Goal: Transaction & Acquisition: Purchase product/service

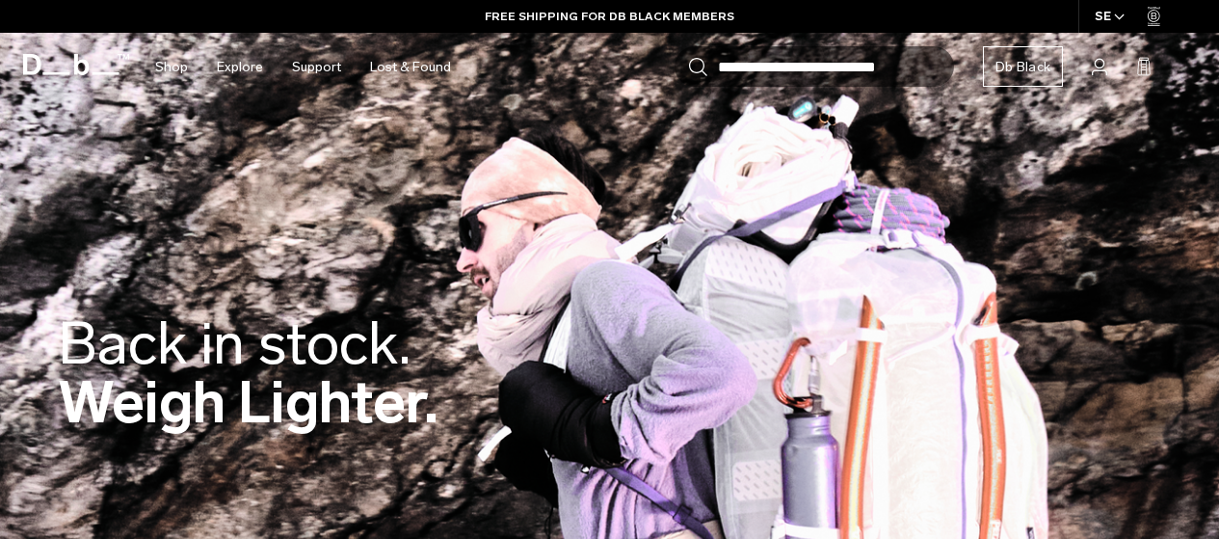
scroll to position [277, 0]
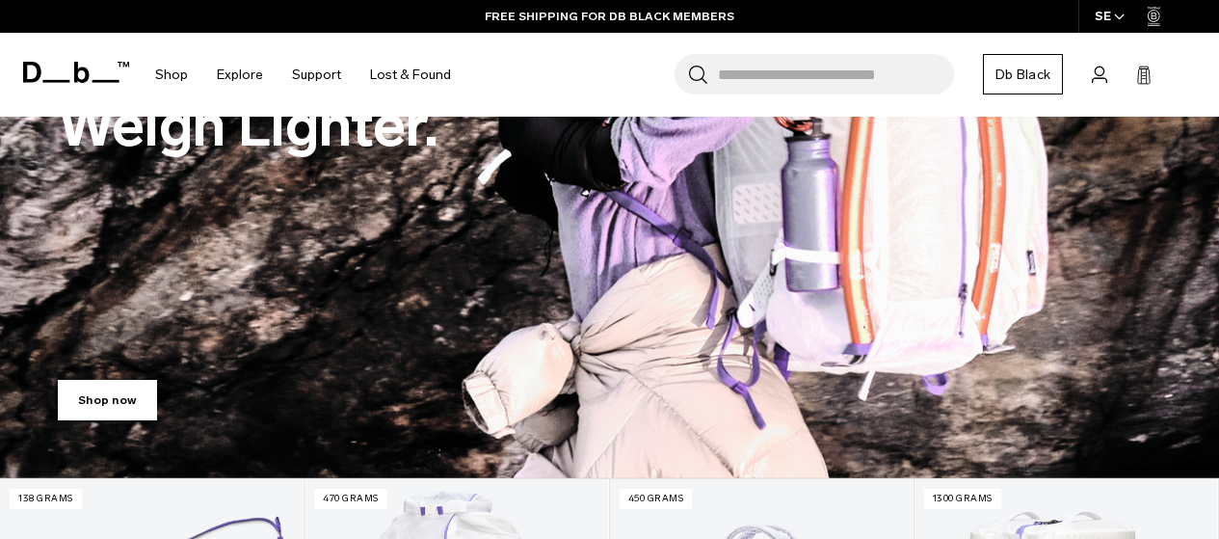
click at [127, 394] on link "Shop now" at bounding box center [107, 400] width 99 height 40
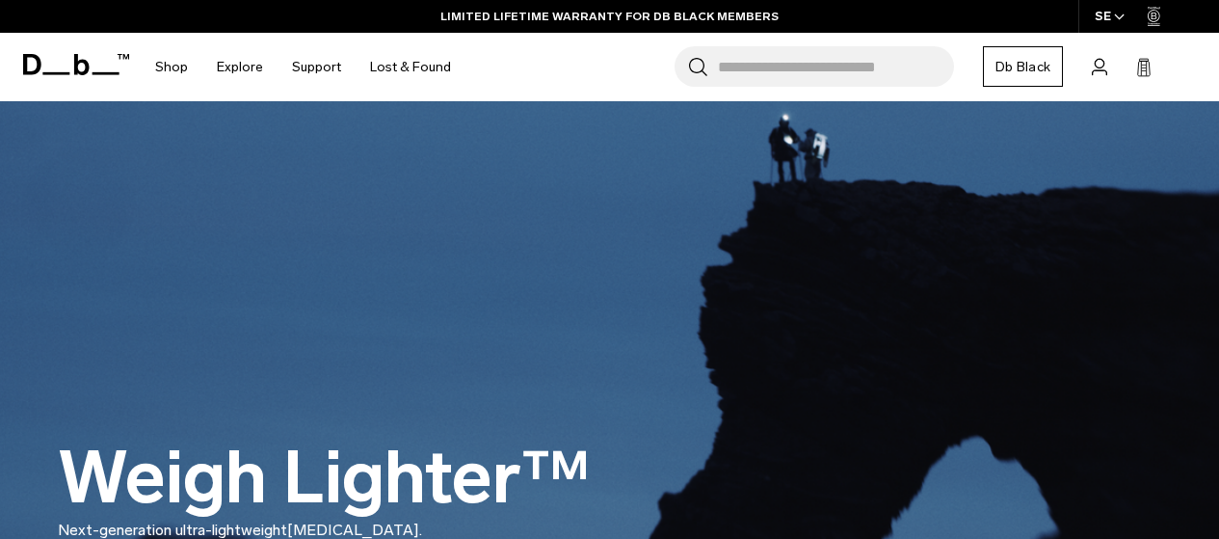
click at [996, 58] on link "Db Black" at bounding box center [1023, 66] width 80 height 40
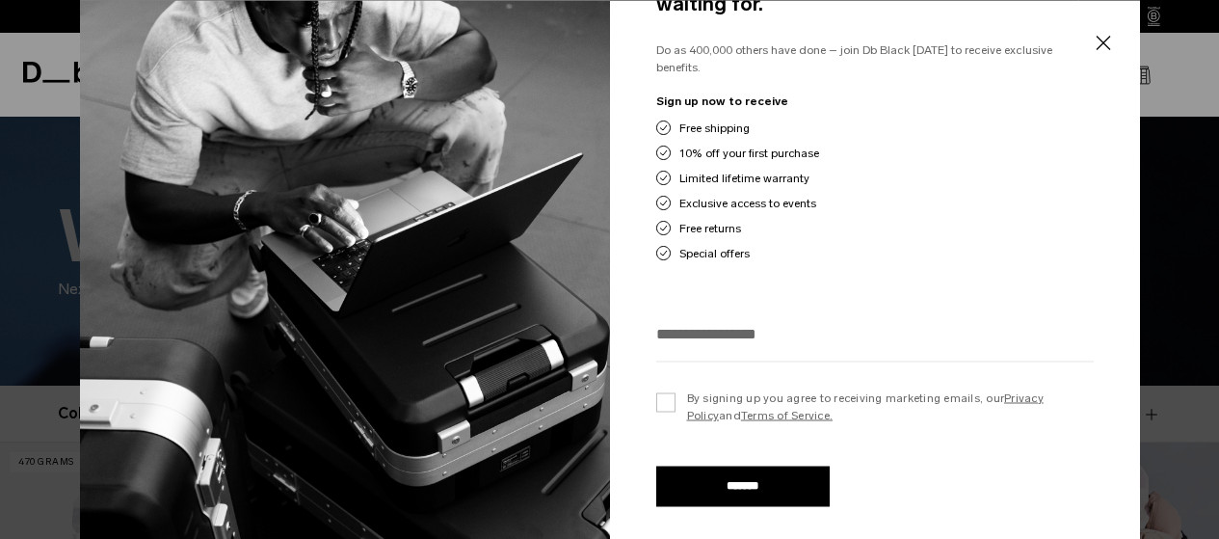
scroll to position [242, 0]
click at [1096, 40] on button "Close" at bounding box center [1103, 43] width 24 height 40
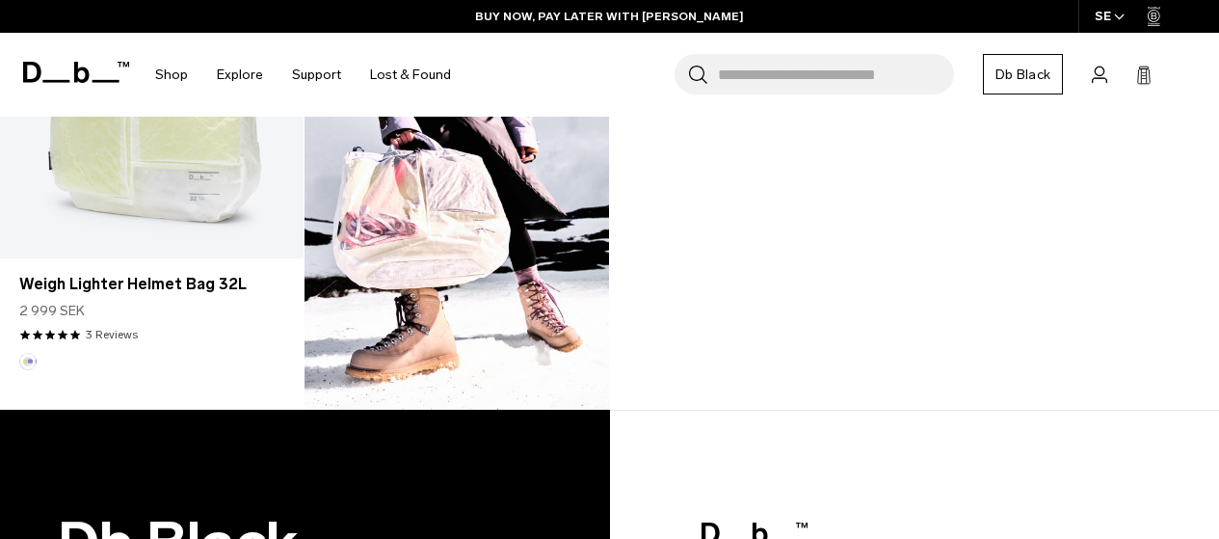
scroll to position [1740, 0]
click at [770, 68] on input "Search for Bags, Luggage..." at bounding box center [836, 74] width 236 height 40
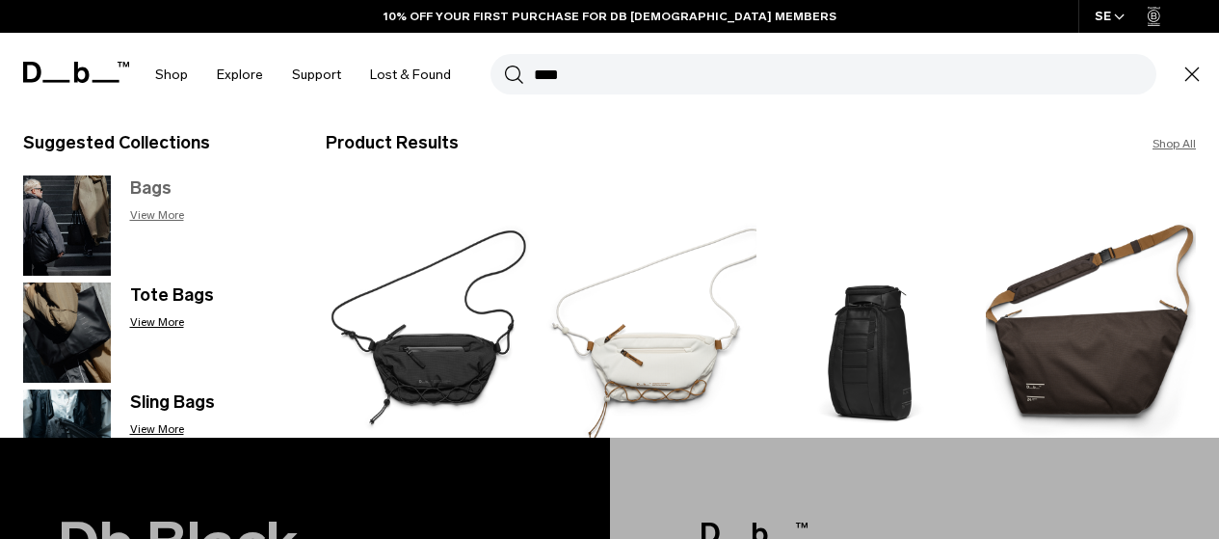
type input "****"
click at [169, 183] on h3 "Bags" at bounding box center [209, 188] width 158 height 26
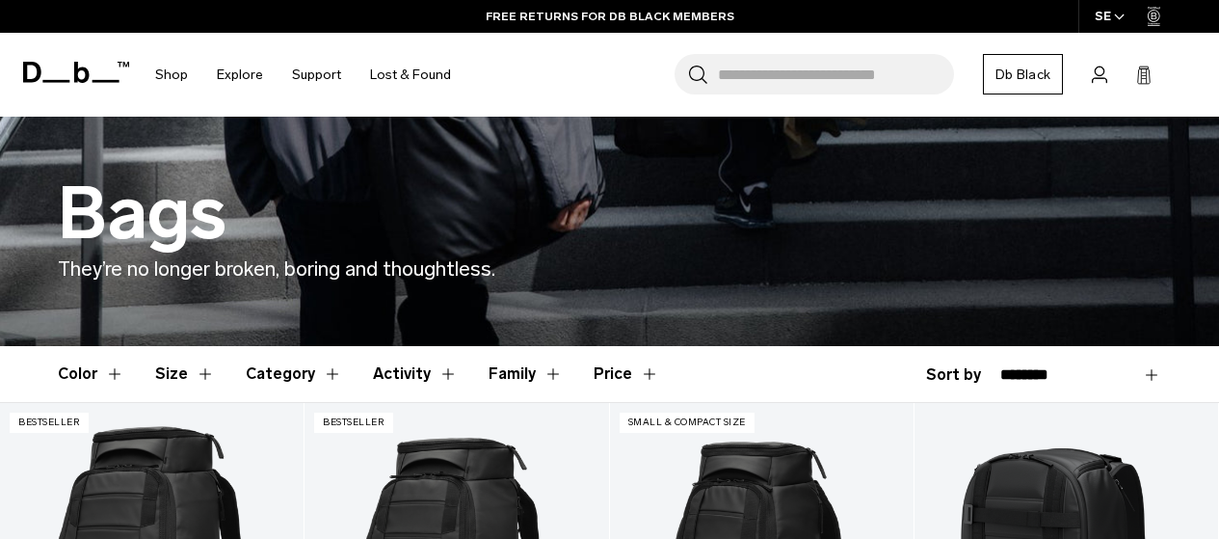
scroll to position [297, 0]
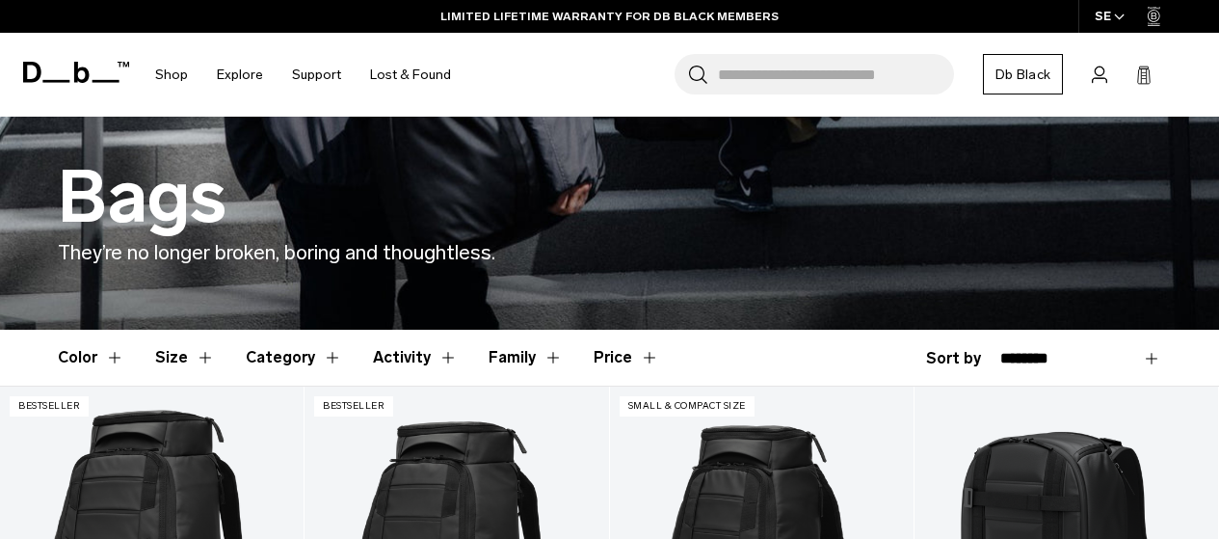
click at [608, 355] on button "Price" at bounding box center [627, 358] width 66 height 56
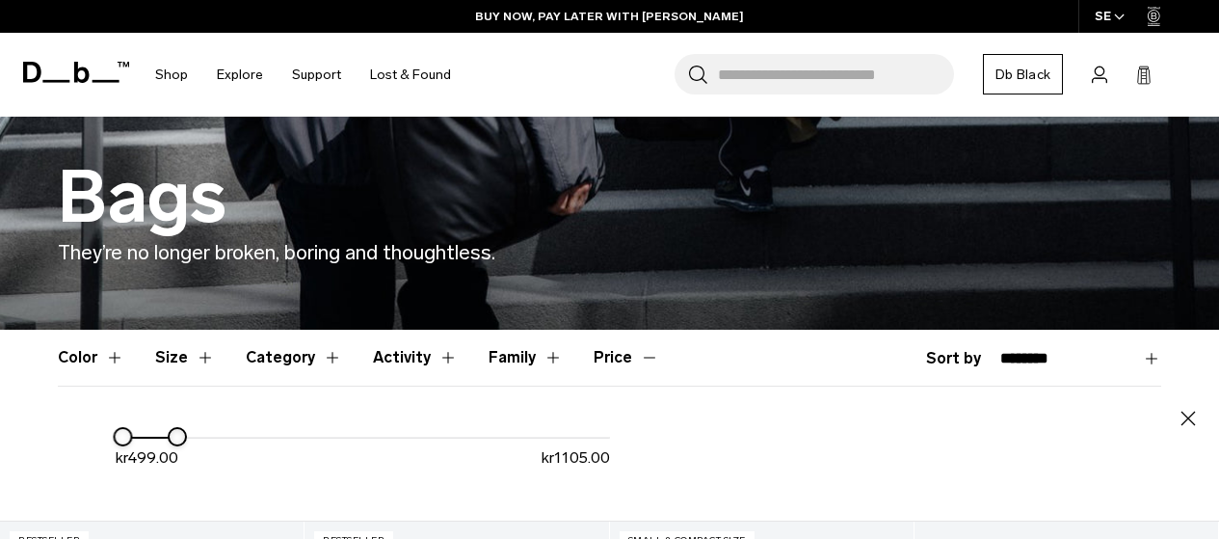
drag, startPoint x: 616, startPoint y: 436, endPoint x: 176, endPoint y: 431, distance: 439.4
click at [176, 431] on div at bounding box center [176, 436] width 15 height 15
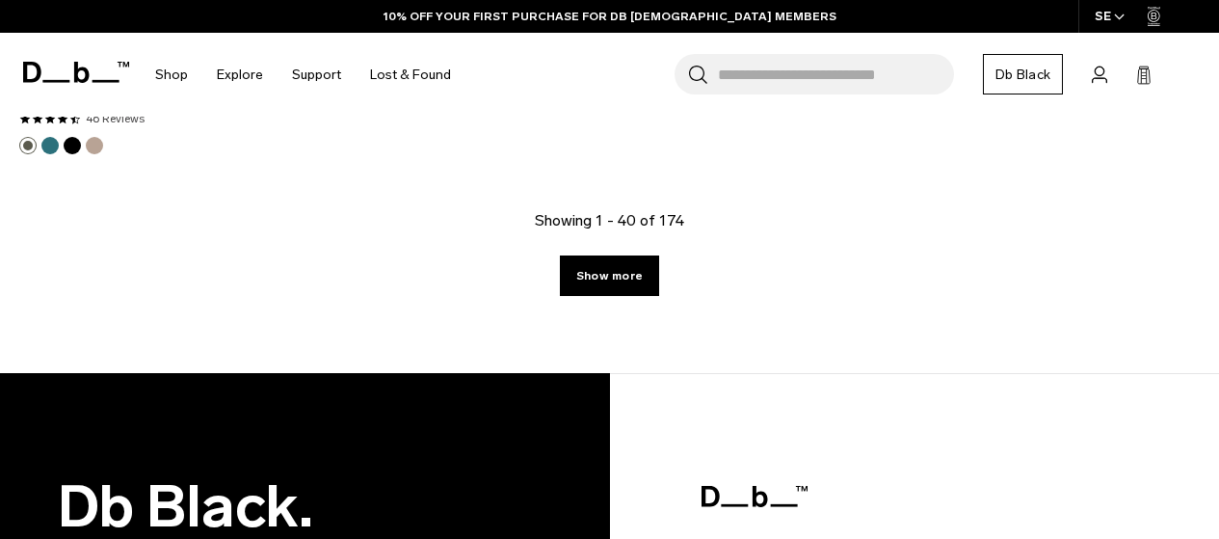
scroll to position [1135, 0]
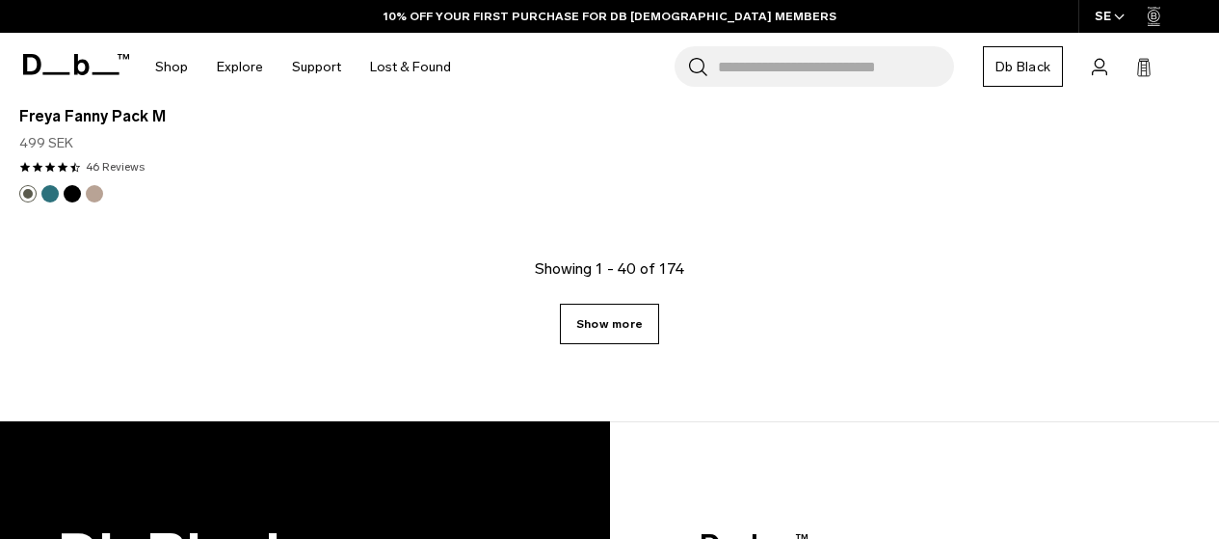
click at [626, 324] on link "Show more" at bounding box center [609, 324] width 99 height 40
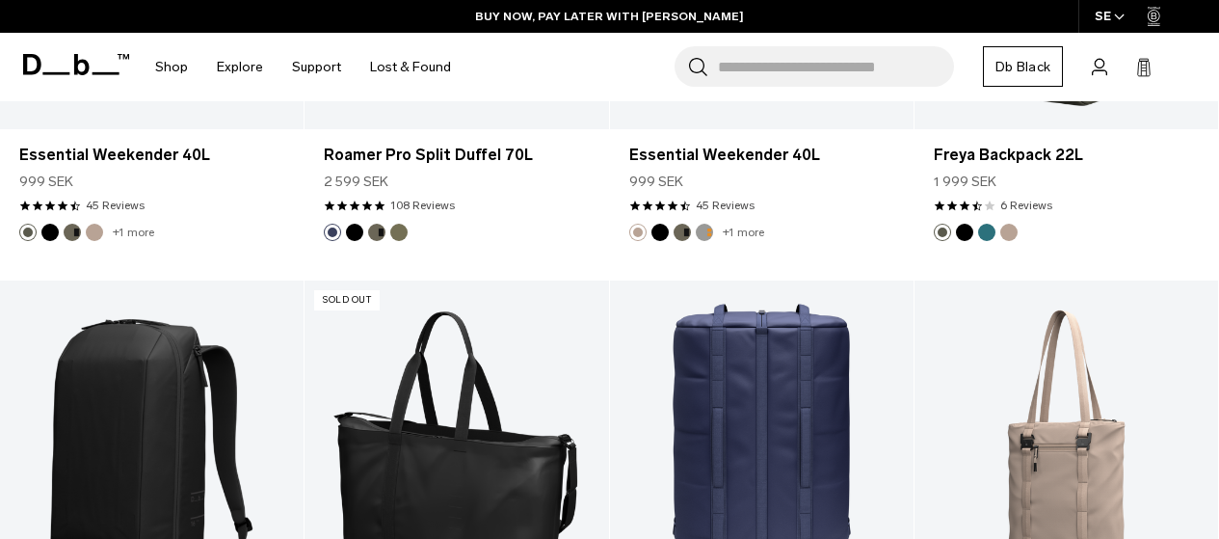
scroll to position [4450, 0]
